Goal: Task Accomplishment & Management: Use online tool/utility

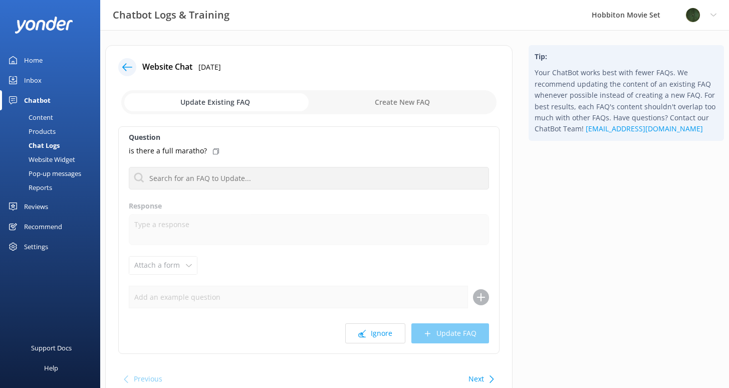
click at [45, 143] on div "Chat Logs" at bounding box center [33, 145] width 54 height 14
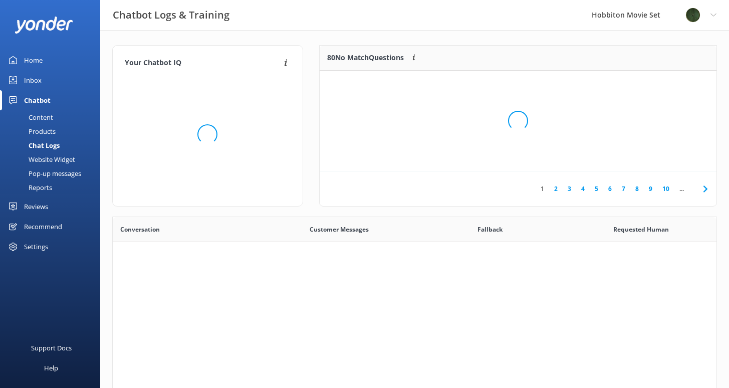
scroll to position [344, 596]
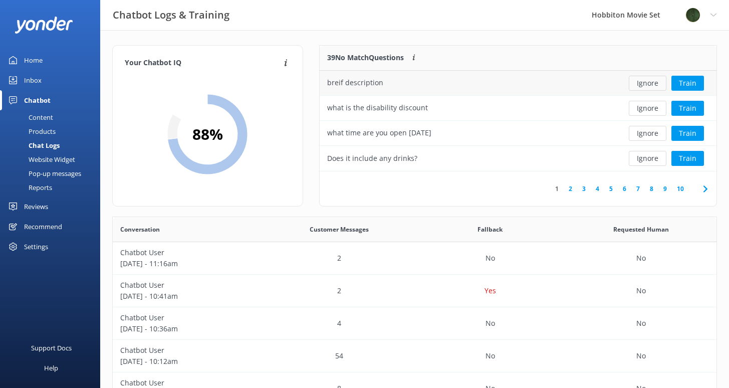
click at [633, 83] on button "Ignore" at bounding box center [648, 83] width 38 height 15
click at [642, 84] on button "Ignore" at bounding box center [648, 83] width 38 height 15
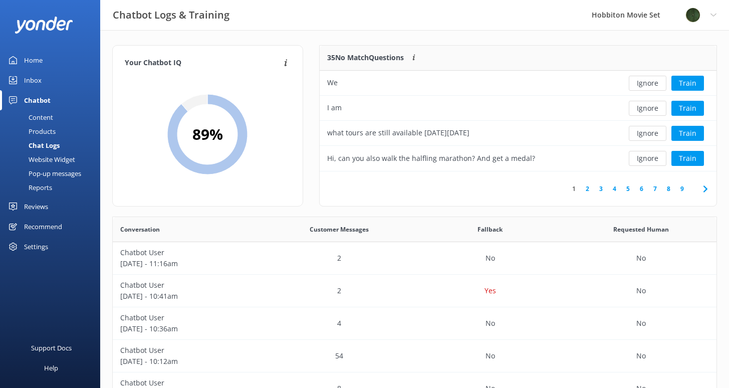
click at [642, 84] on button "Ignore" at bounding box center [648, 83] width 38 height 15
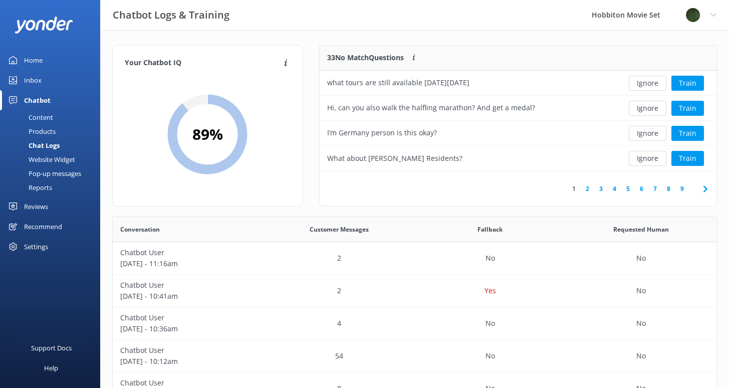
click at [642, 84] on button "Ignore" at bounding box center [648, 83] width 38 height 15
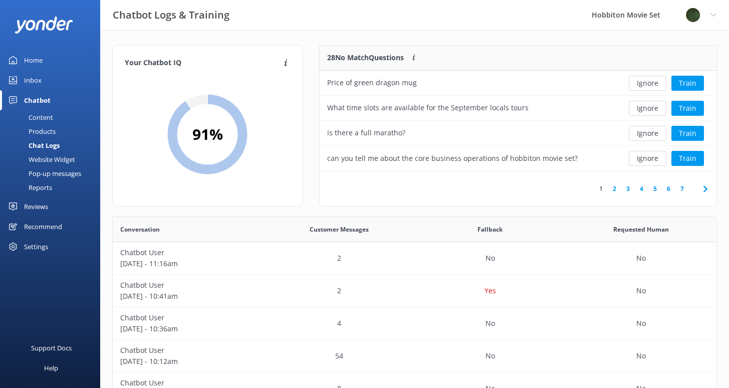
click at [642, 84] on button "Ignore" at bounding box center [648, 83] width 38 height 15
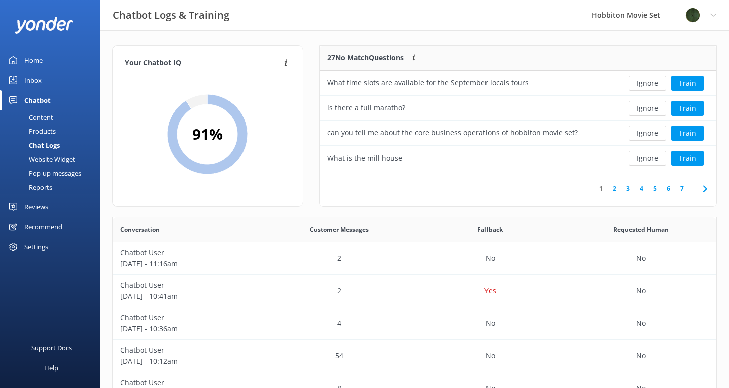
click at [642, 84] on button "Ignore" at bounding box center [648, 83] width 38 height 15
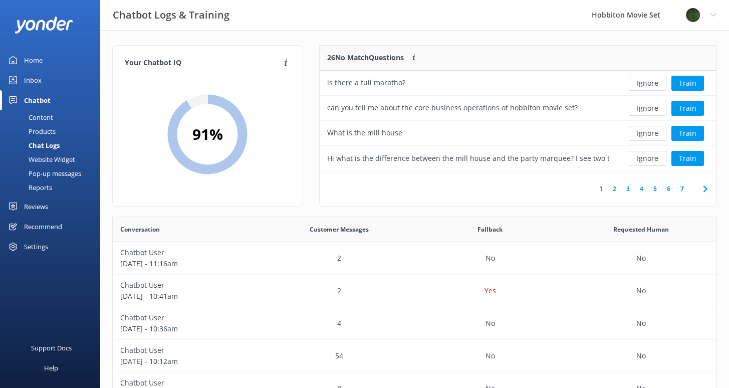
click at [642, 84] on button "Ignore" at bounding box center [648, 83] width 38 height 15
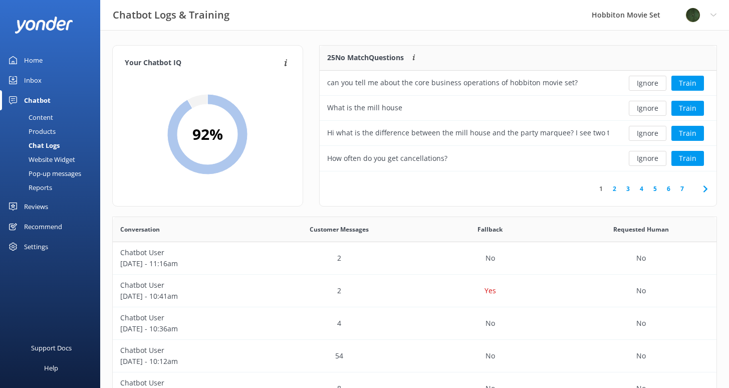
click at [642, 84] on button "Ignore" at bounding box center [648, 83] width 38 height 15
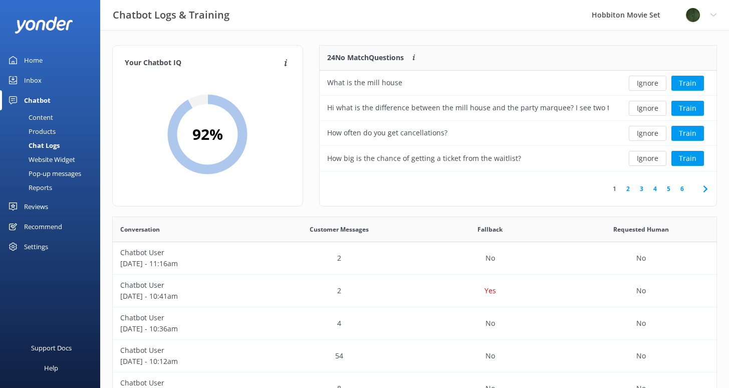
click at [642, 84] on button "Ignore" at bounding box center [648, 83] width 38 height 15
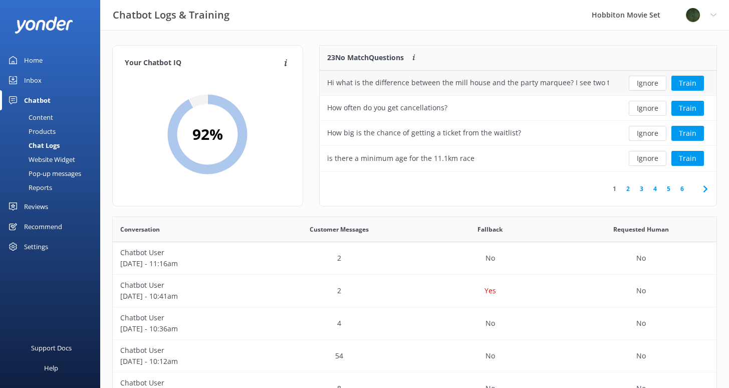
click at [582, 78] on div "Hi what is the difference between the mill house and the party marquee? I see t…" at bounding box center [468, 82] width 282 height 11
click at [672, 81] on button "Train" at bounding box center [687, 83] width 33 height 15
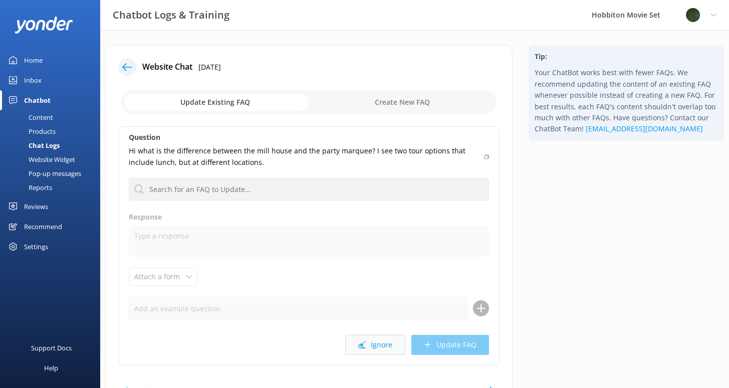
click at [380, 342] on button "Ignore" at bounding box center [375, 345] width 60 height 20
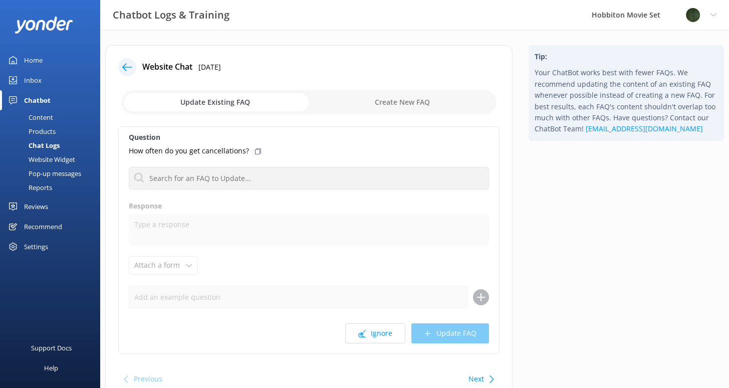
click at [380, 342] on button "Ignore" at bounding box center [375, 333] width 60 height 20
click at [380, 336] on button "Ignore" at bounding box center [375, 333] width 60 height 20
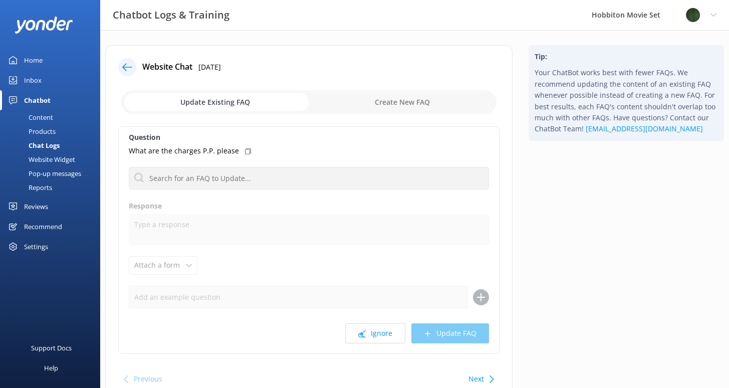
click at [380, 336] on button "Ignore" at bounding box center [375, 333] width 60 height 20
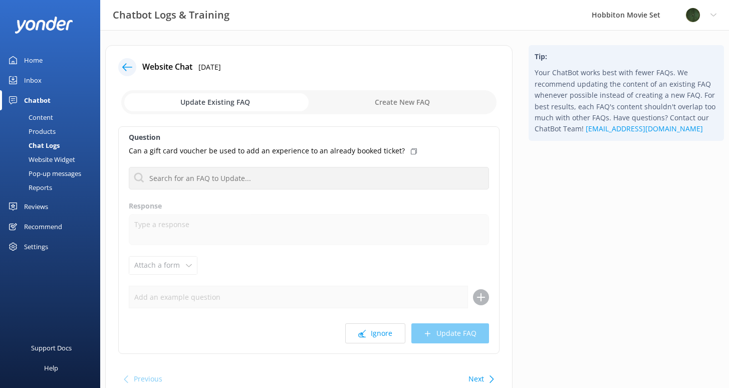
click at [380, 336] on button "Ignore" at bounding box center [375, 333] width 60 height 20
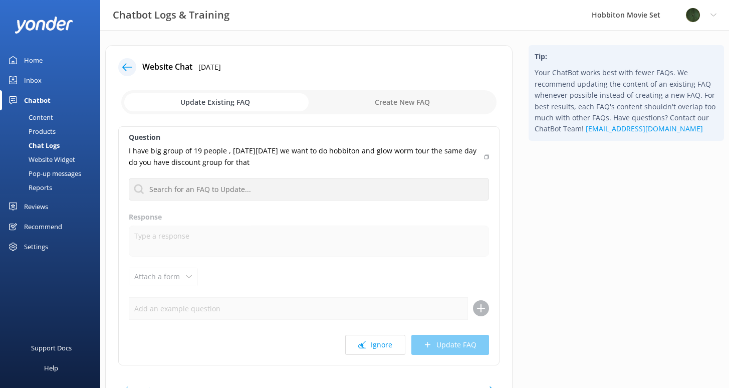
click at [380, 336] on button "Ignore" at bounding box center [375, 345] width 60 height 20
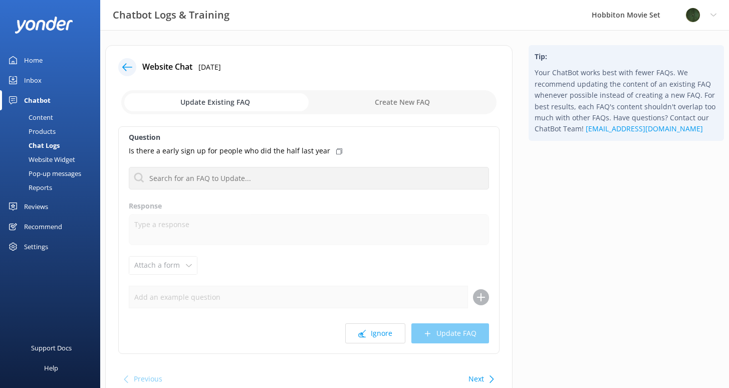
click at [380, 336] on button "Ignore" at bounding box center [375, 333] width 60 height 20
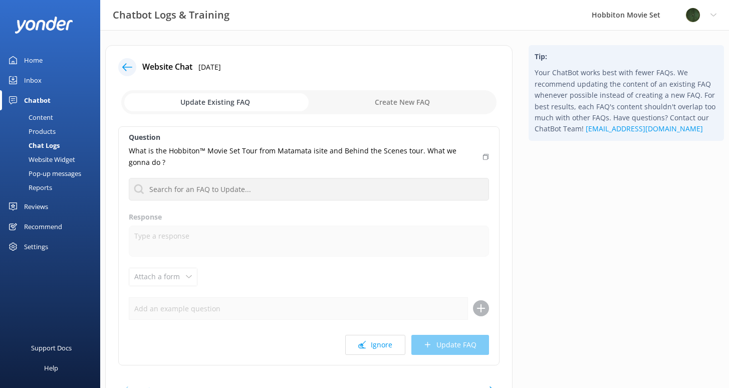
click at [380, 336] on button "Ignore" at bounding box center [375, 345] width 60 height 20
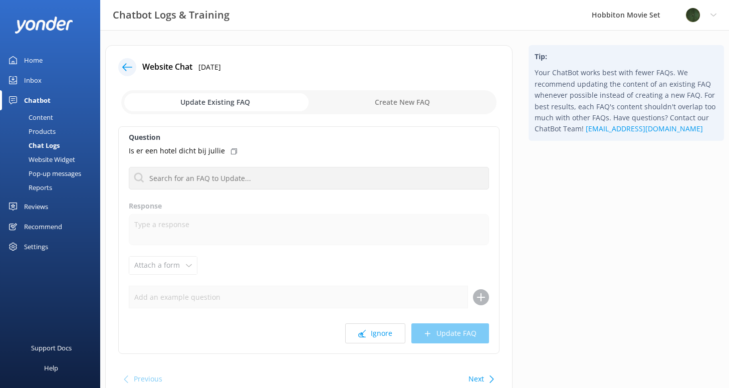
click at [380, 336] on button "Ignore" at bounding box center [375, 333] width 60 height 20
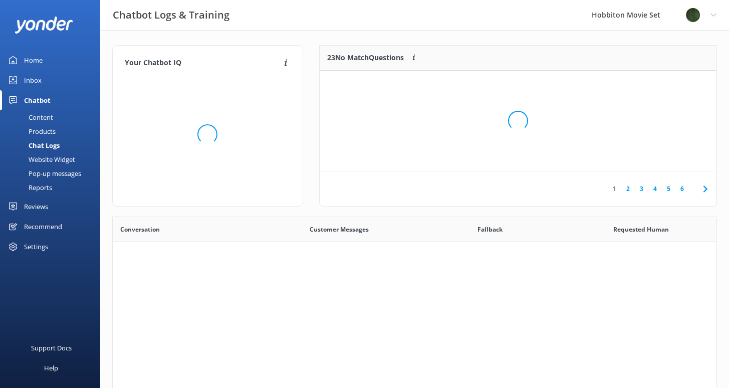
scroll to position [344, 596]
